Goal: Information Seeking & Learning: Learn about a topic

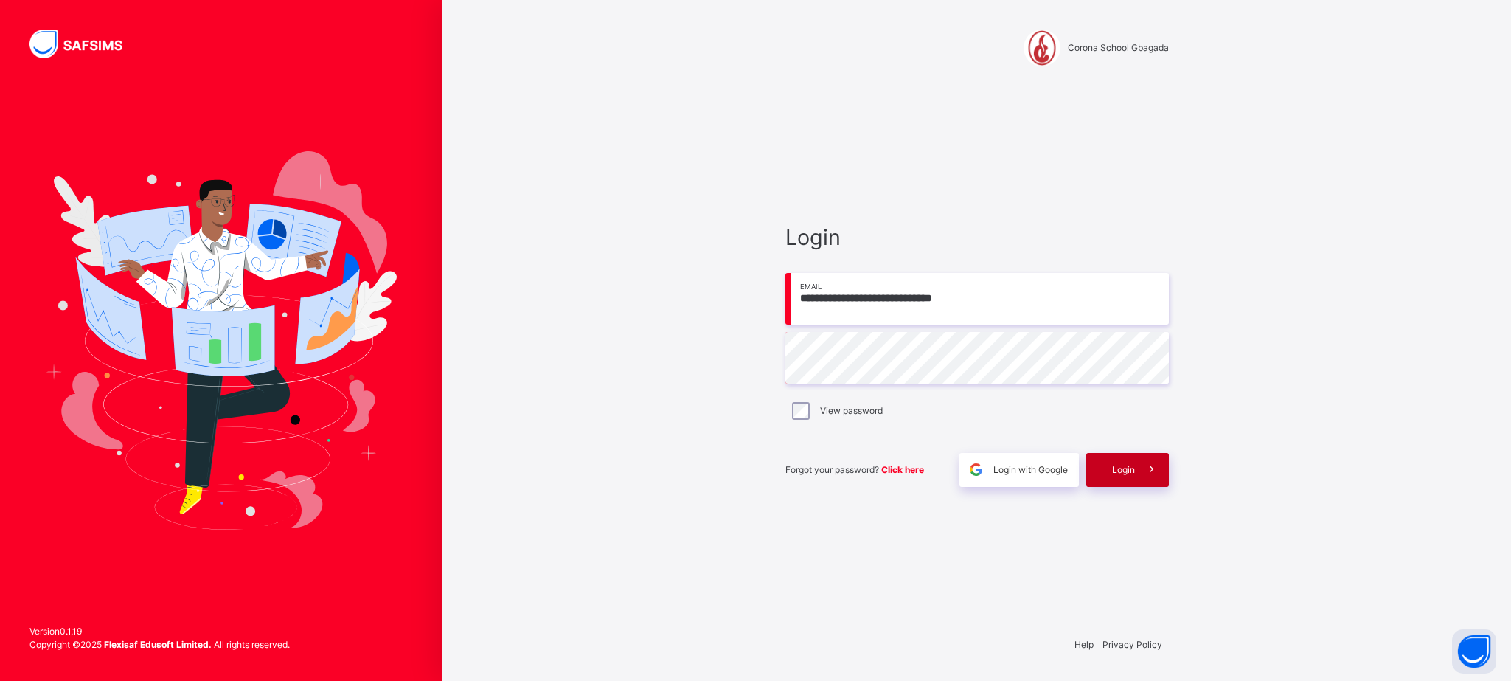
type input "**********"
click at [1113, 473] on span "Login" at bounding box center [1123, 469] width 23 height 13
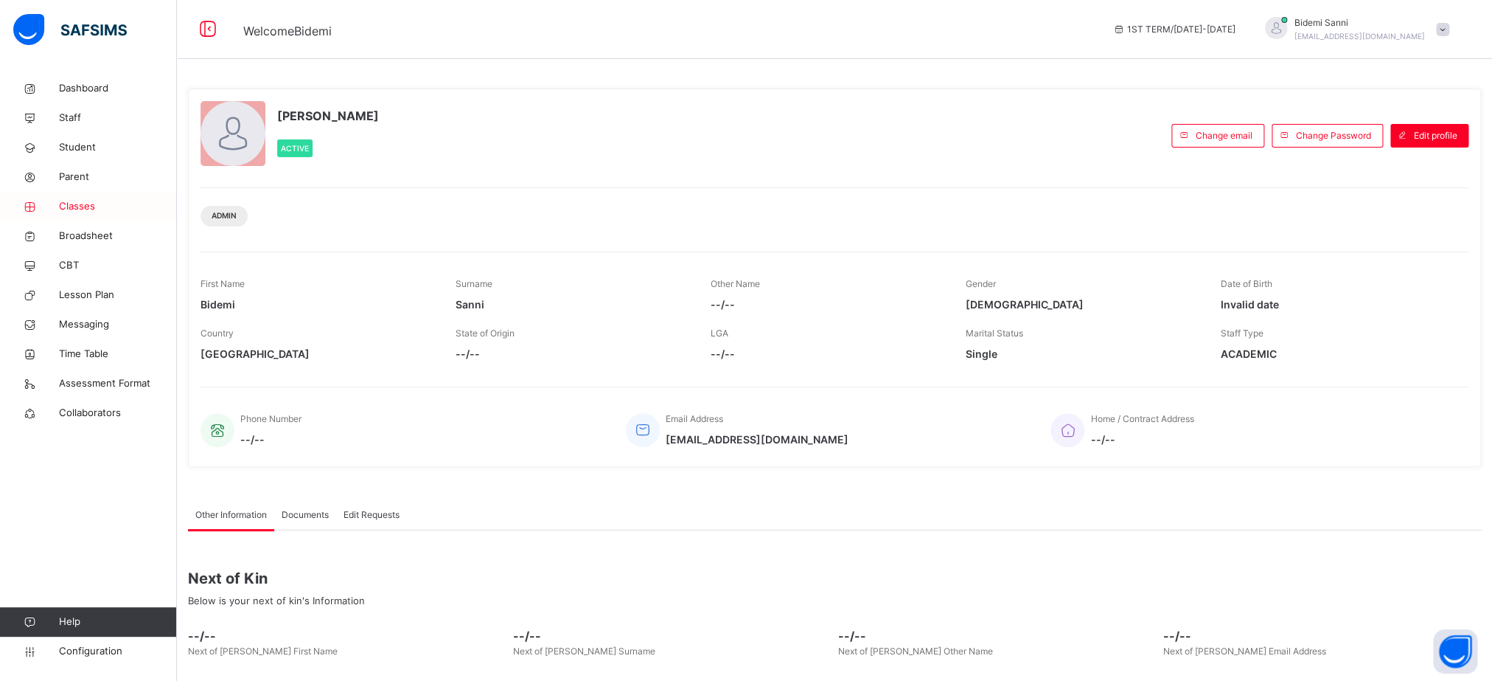
click at [91, 212] on span "Classes" at bounding box center [118, 206] width 118 height 15
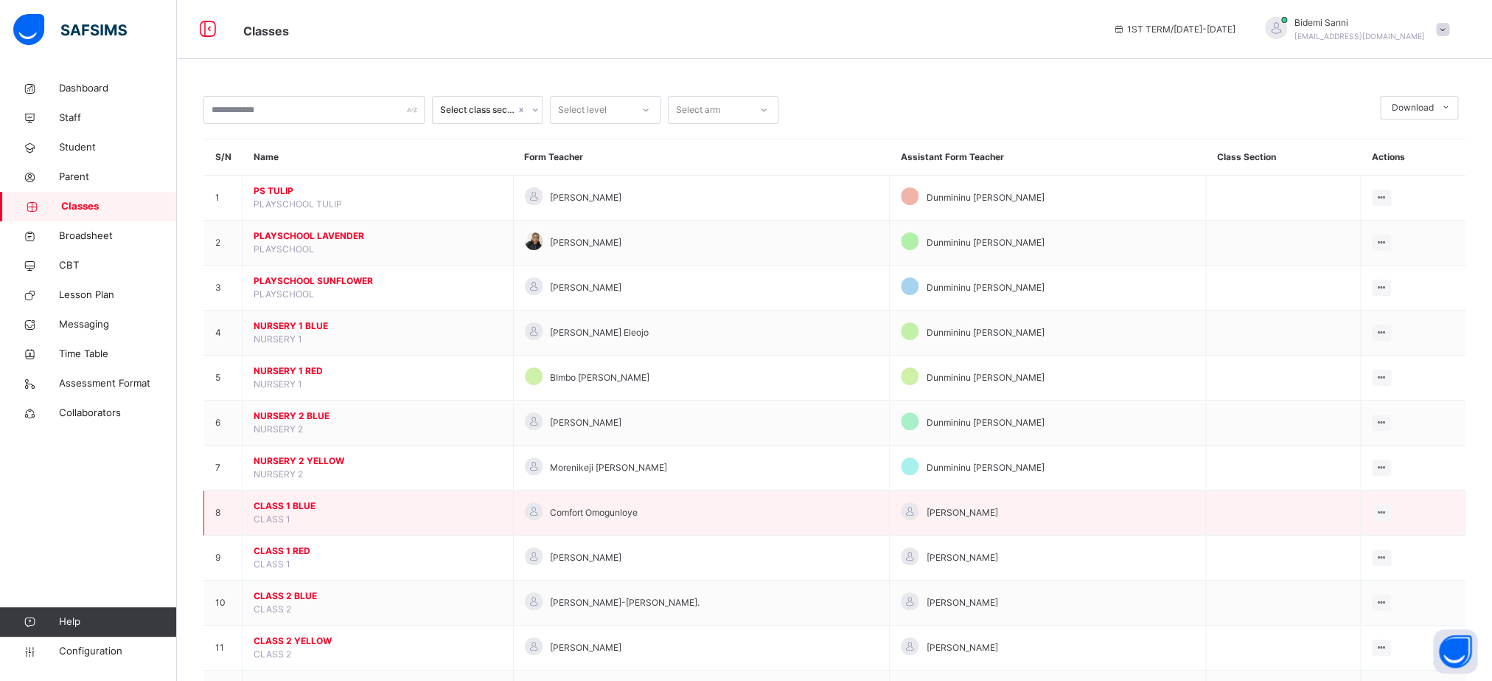
click at [292, 512] on span "CLASS 1 BLUE" at bounding box center [378, 505] width 248 height 13
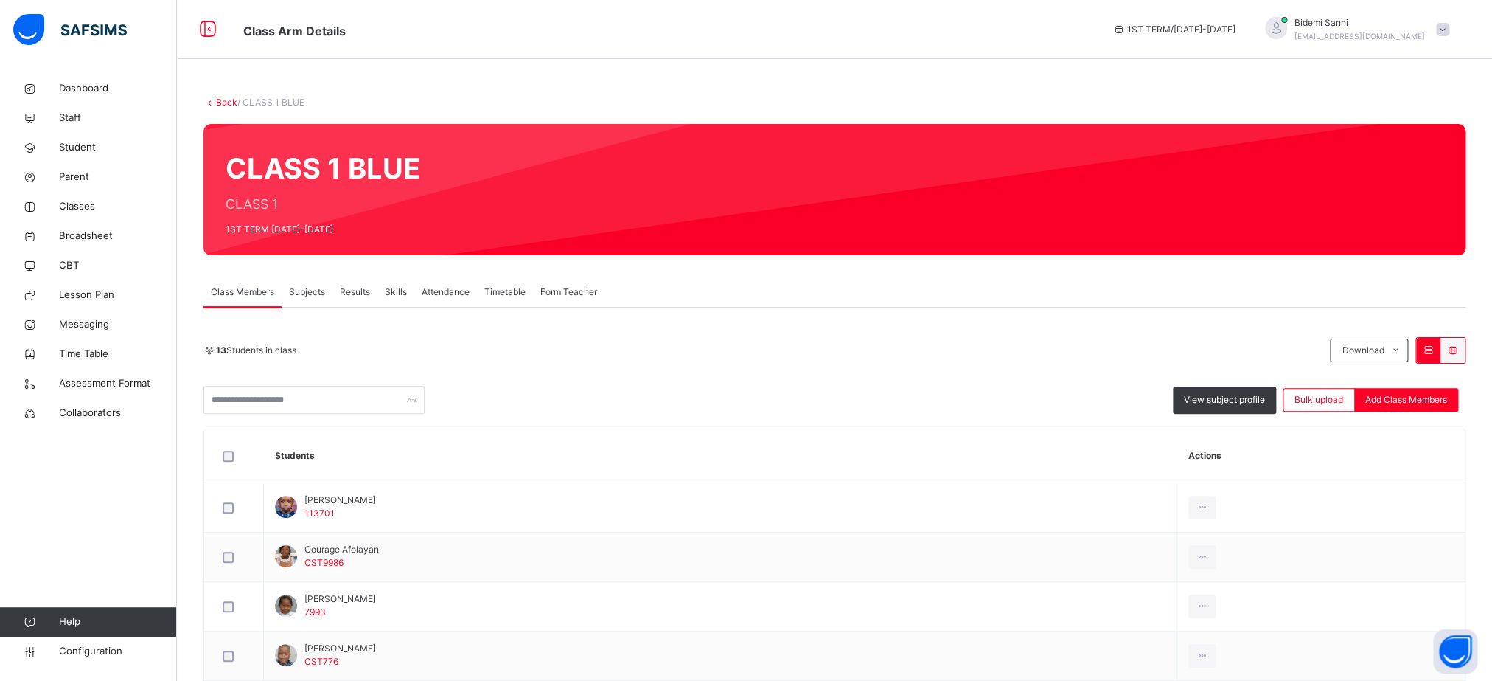
click at [292, 522] on td "[PERSON_NAME] 113701" at bounding box center [721, 507] width 914 height 49
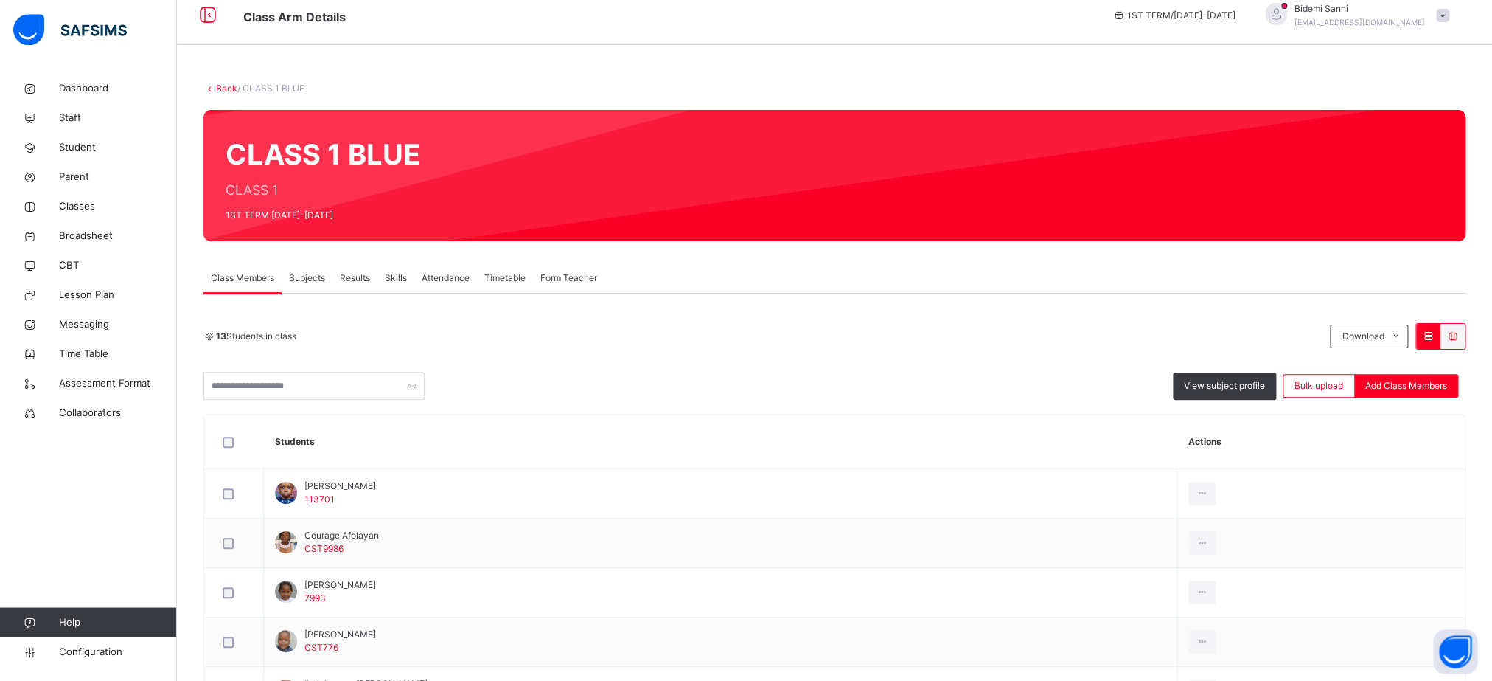
scroll to position [5, 0]
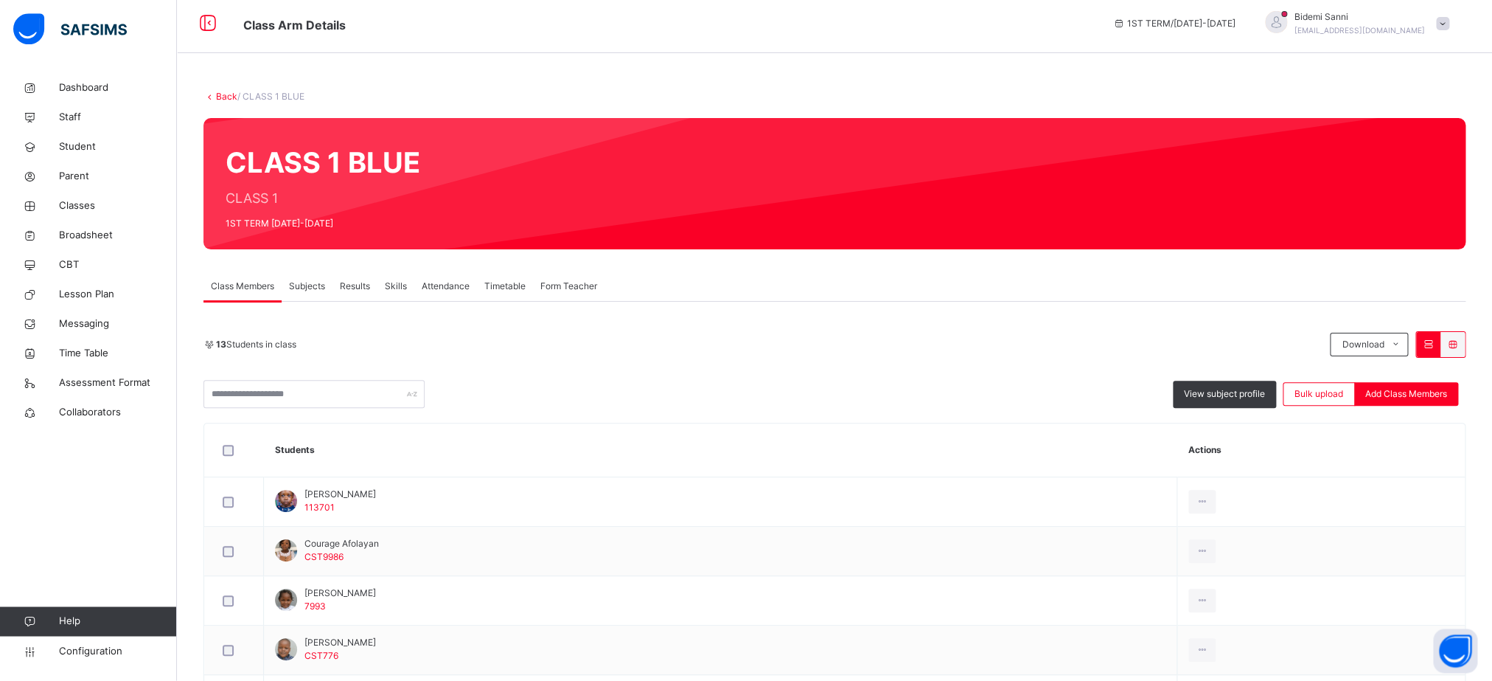
click at [218, 97] on link "Back" at bounding box center [226, 96] width 21 height 11
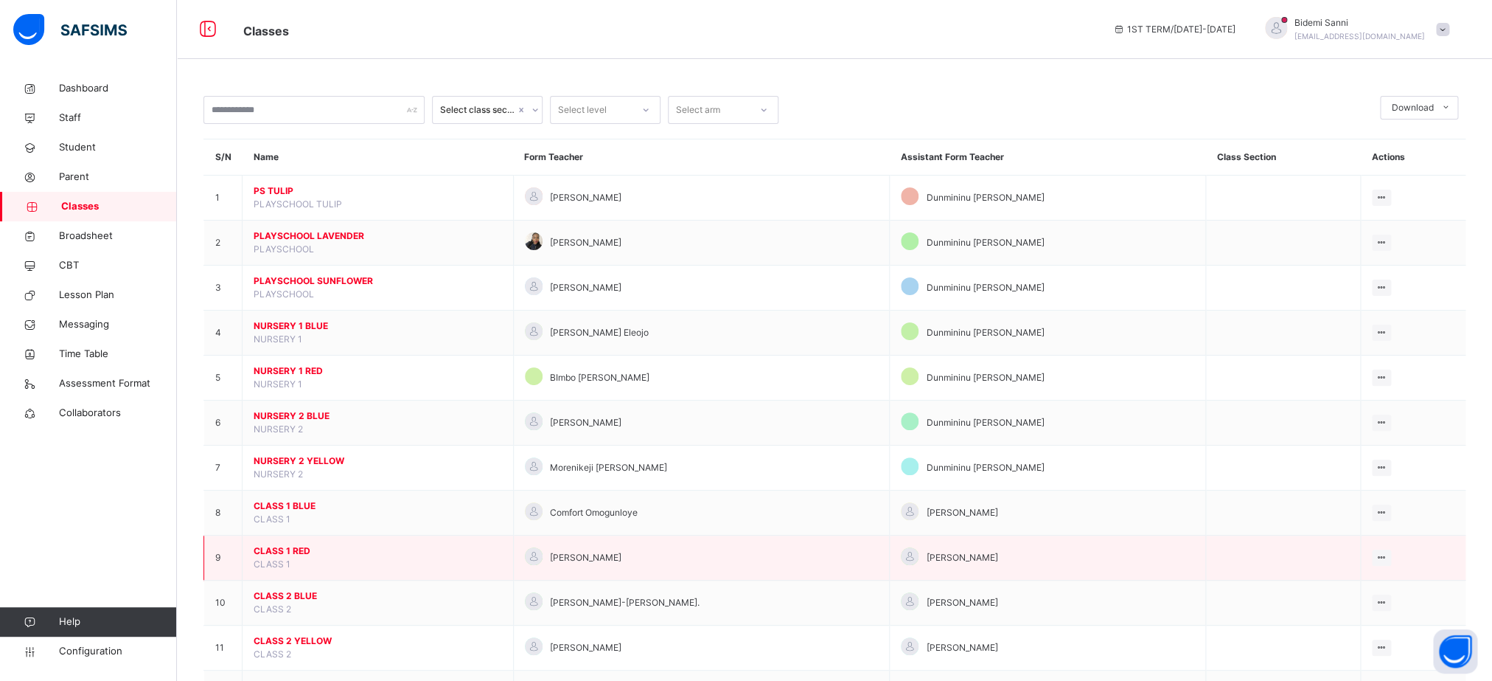
click at [292, 557] on span "CLASS 1 RED" at bounding box center [378, 550] width 248 height 13
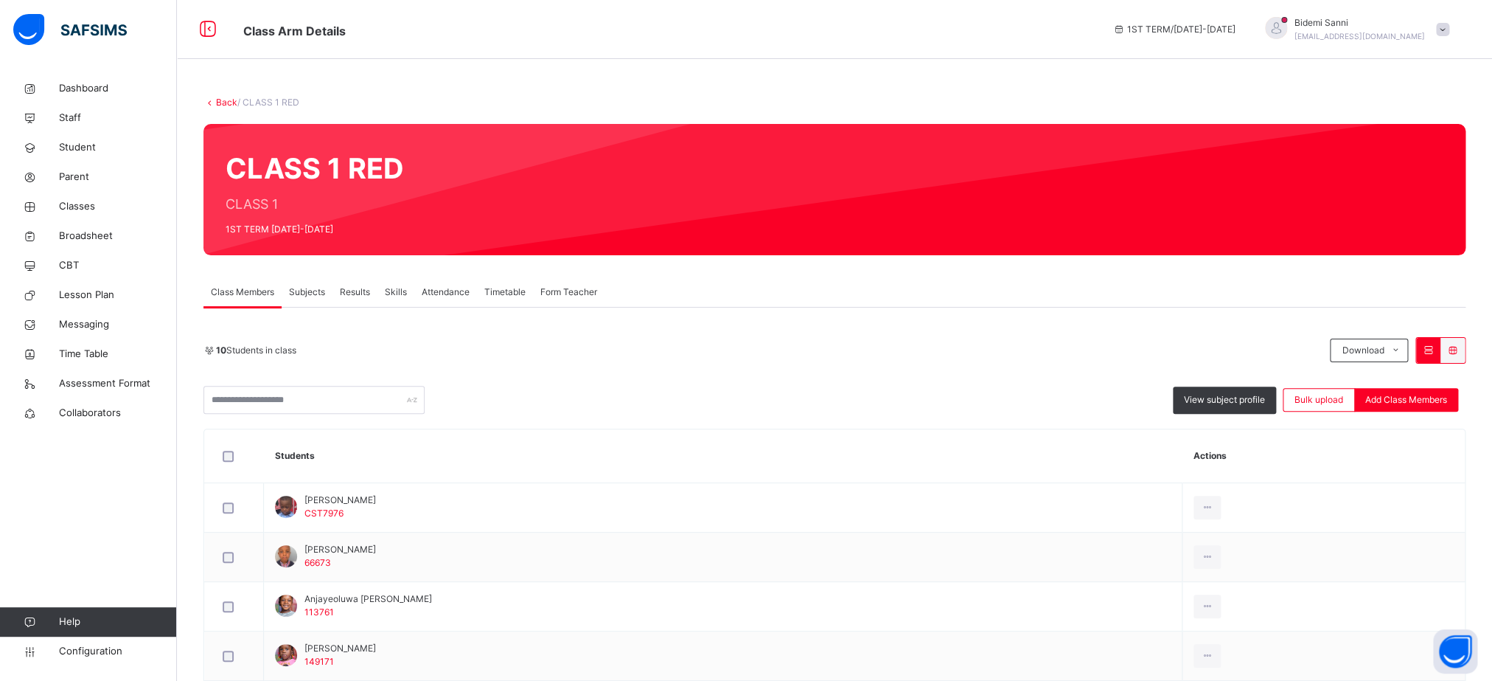
click at [229, 105] on link "Back" at bounding box center [226, 102] width 21 height 11
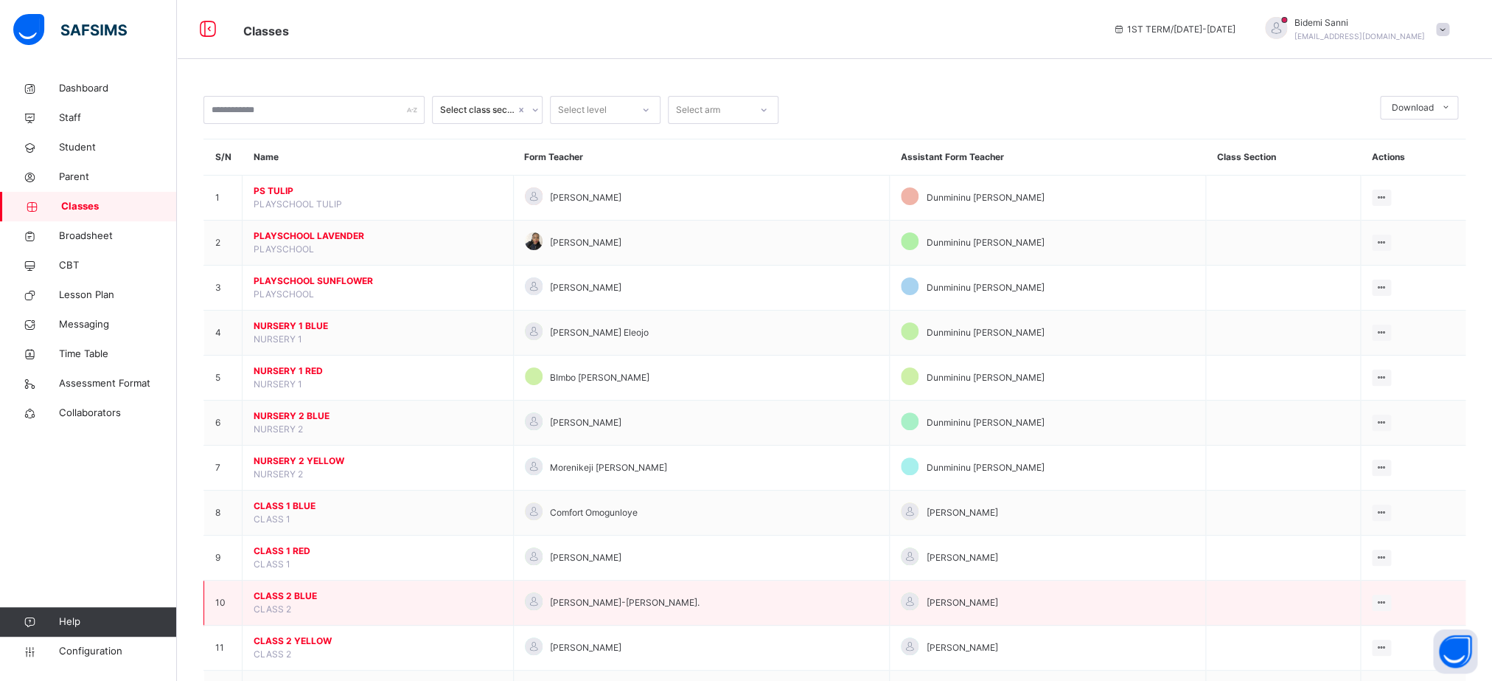
click at [303, 602] on span "CLASS 2 BLUE" at bounding box center [378, 595] width 248 height 13
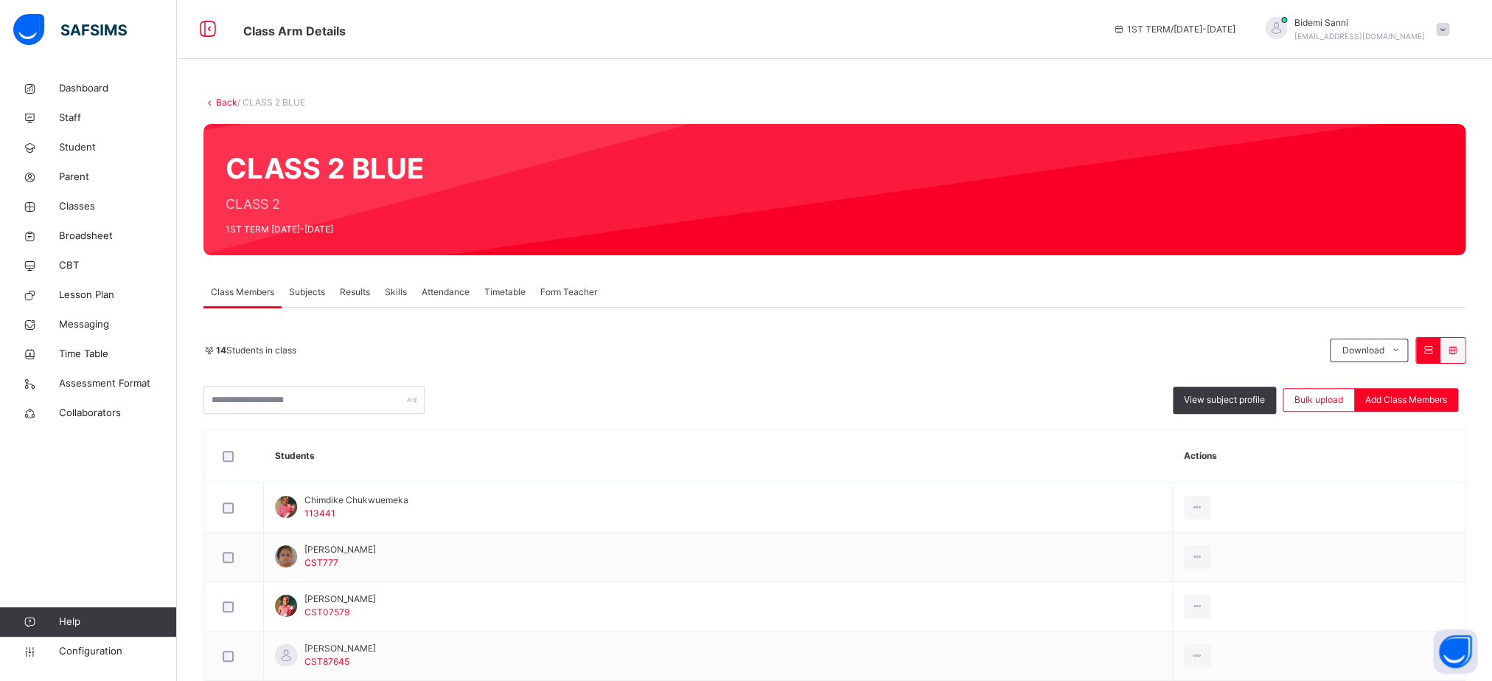
click at [226, 100] on link "Back" at bounding box center [226, 102] width 21 height 11
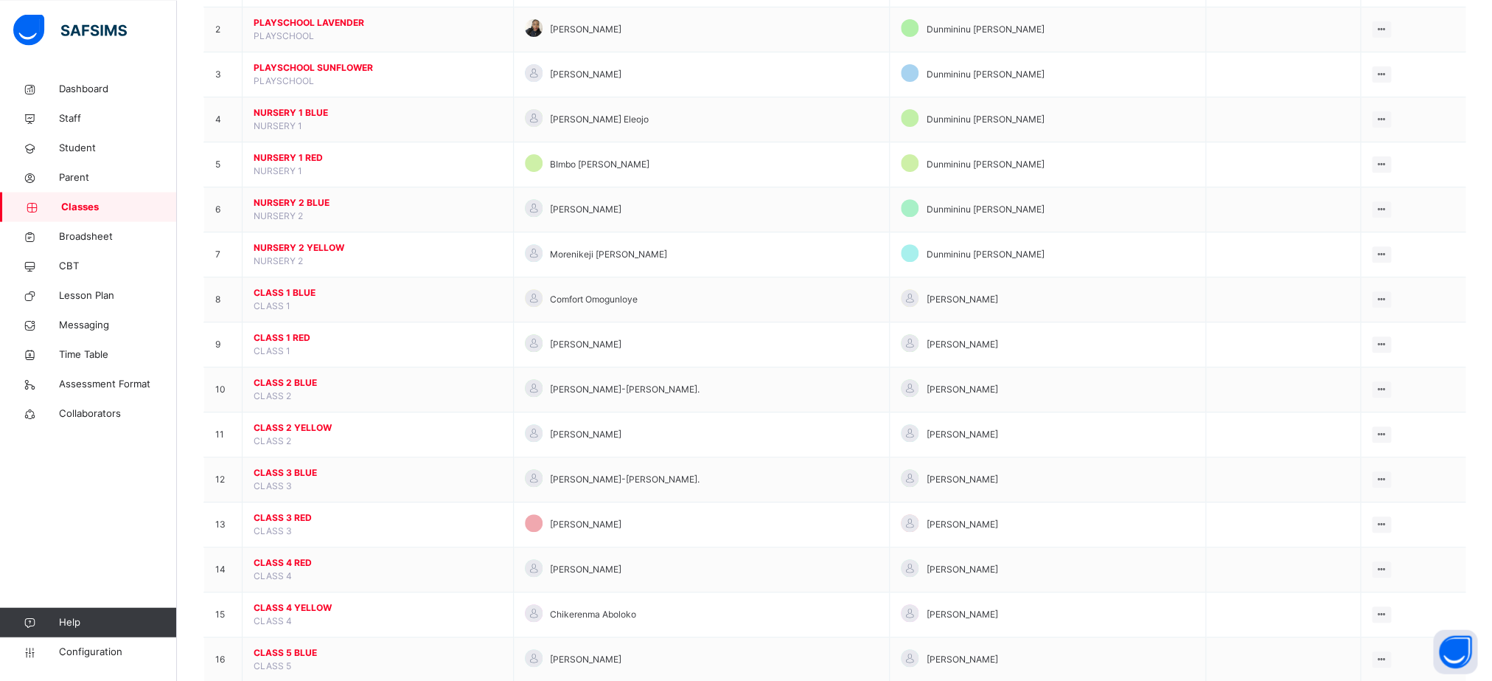
scroll to position [215, 0]
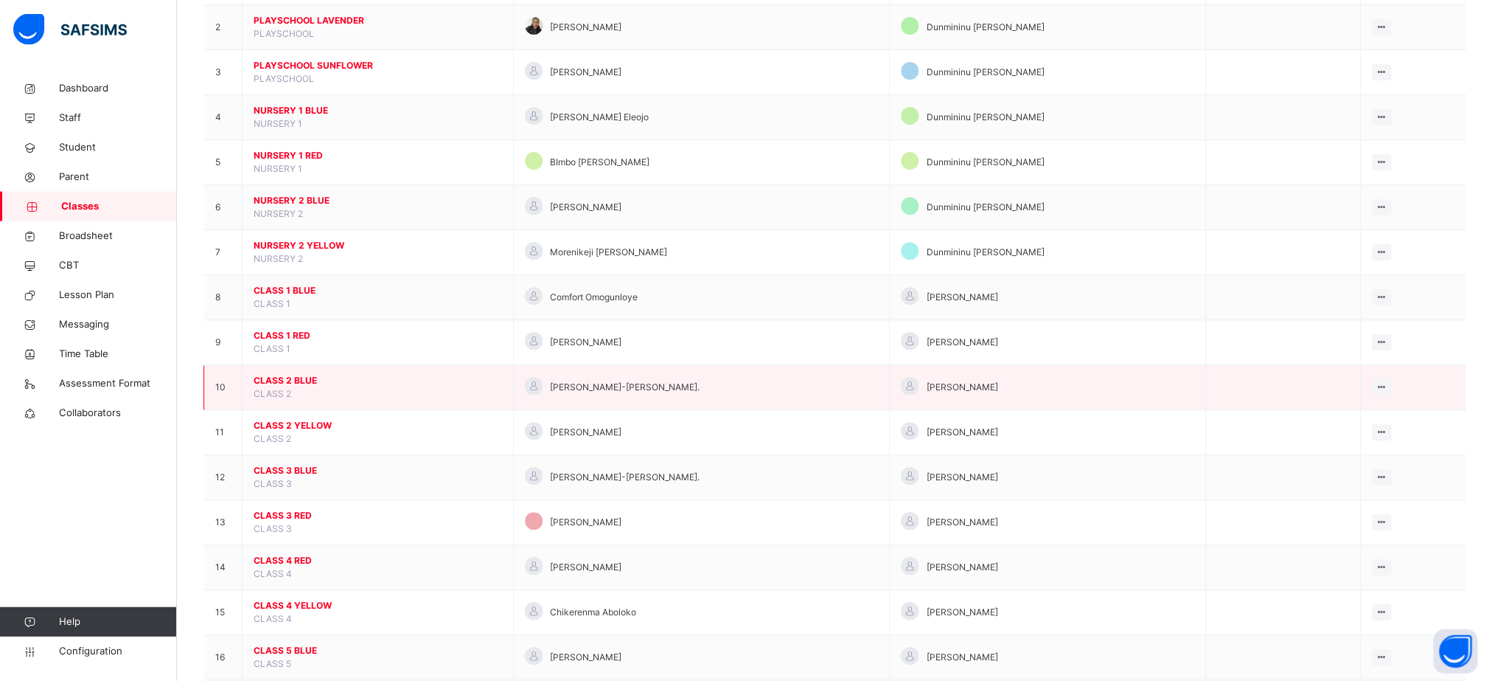
click at [280, 388] on span "CLASS 2 BLUE" at bounding box center [378, 381] width 248 height 13
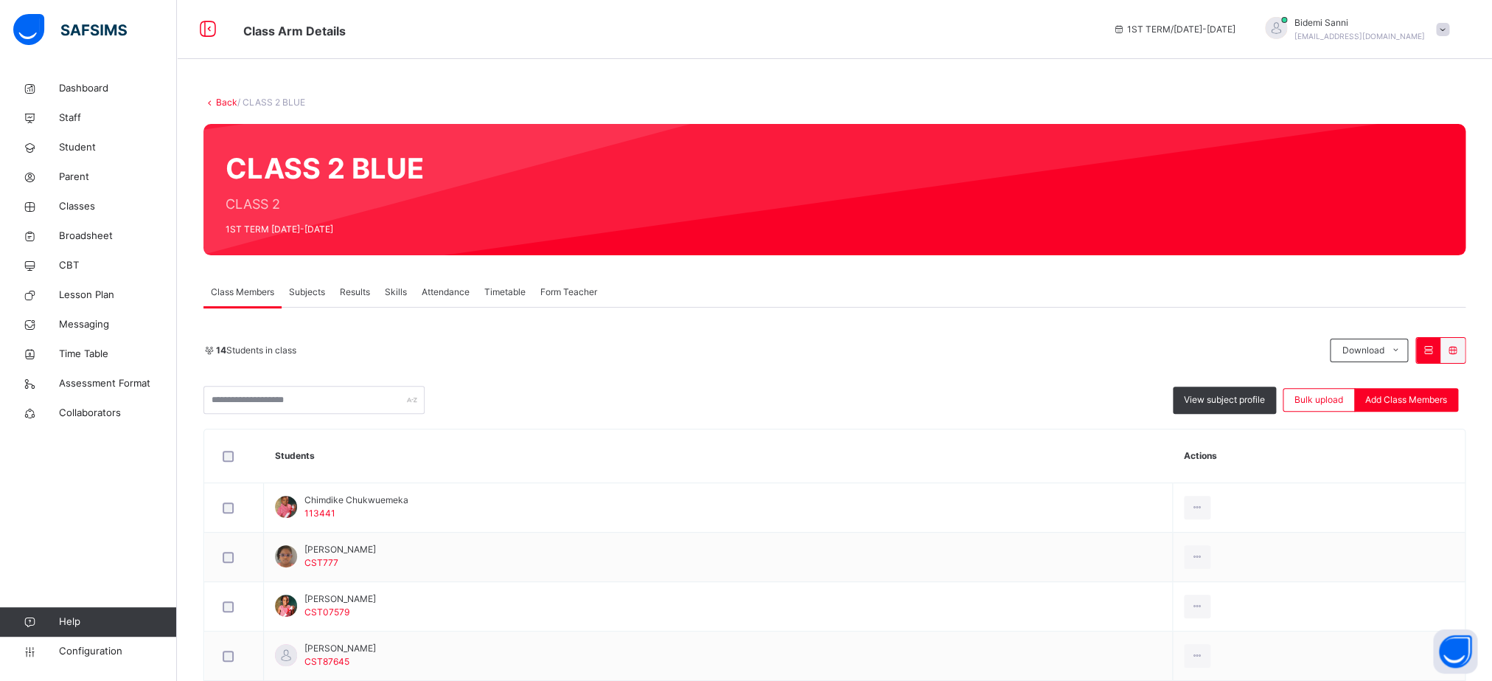
click at [229, 103] on link "Back" at bounding box center [226, 102] width 21 height 11
